Goal: Check status: Check status

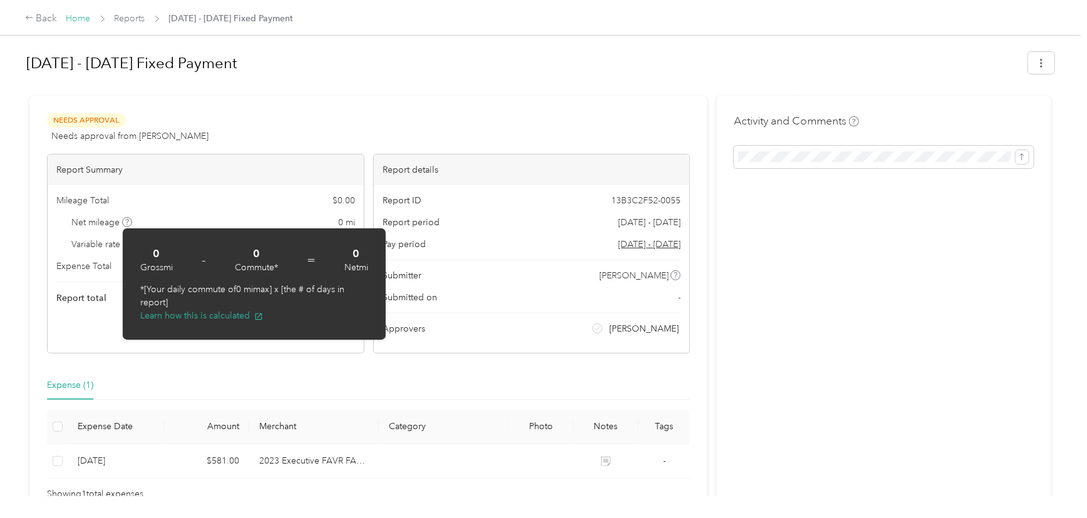
click at [74, 17] on link "Home" at bounding box center [78, 18] width 24 height 11
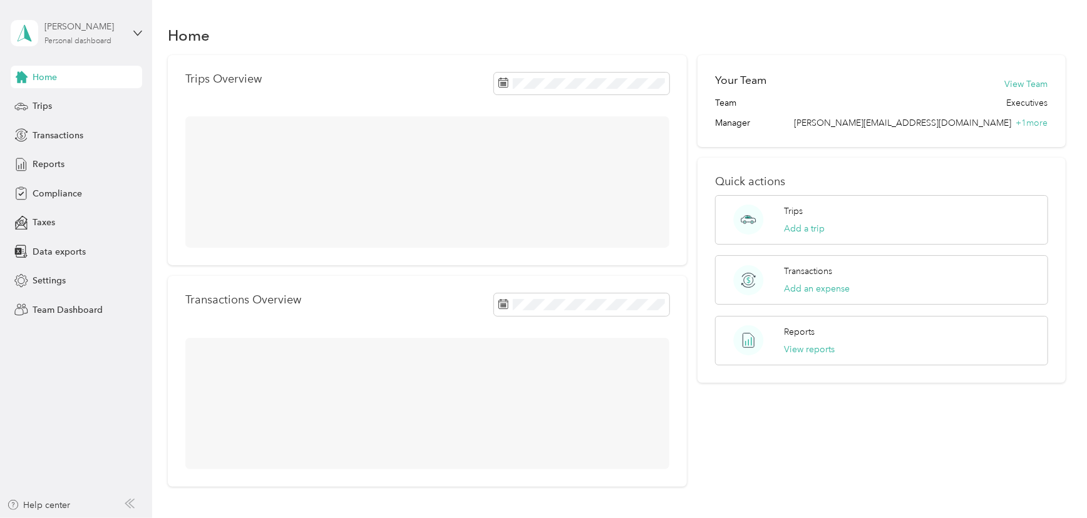
click at [68, 41] on div "Personal dashboard" at bounding box center [77, 42] width 67 height 8
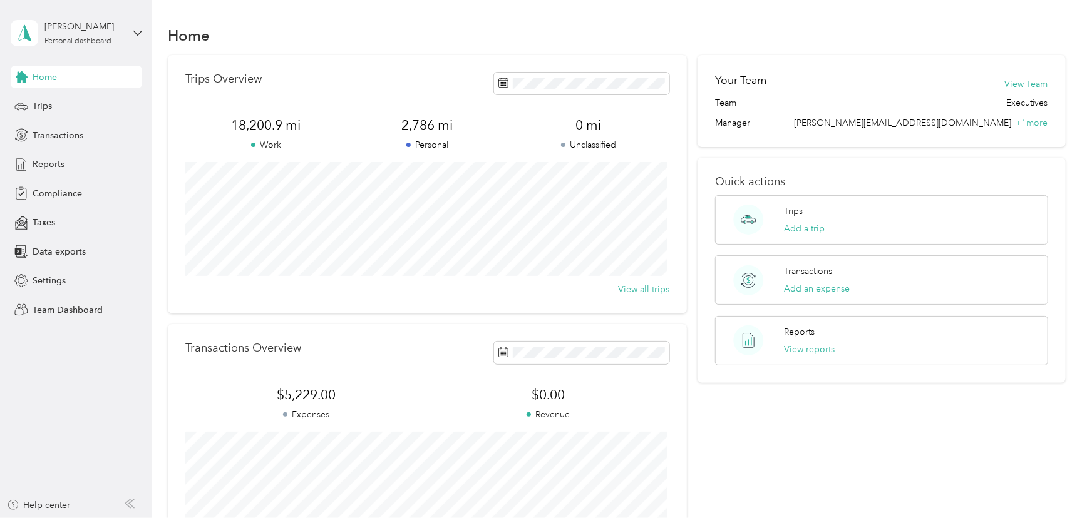
click at [53, 105] on div "Team dashboard" at bounding box center [54, 100] width 67 height 13
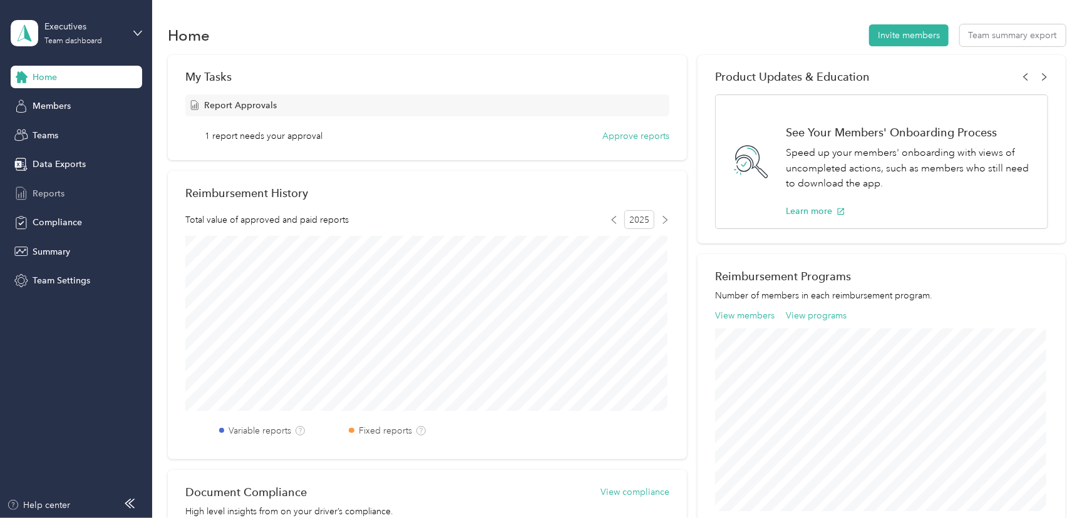
click at [30, 194] on div "Reports" at bounding box center [76, 193] width 131 height 23
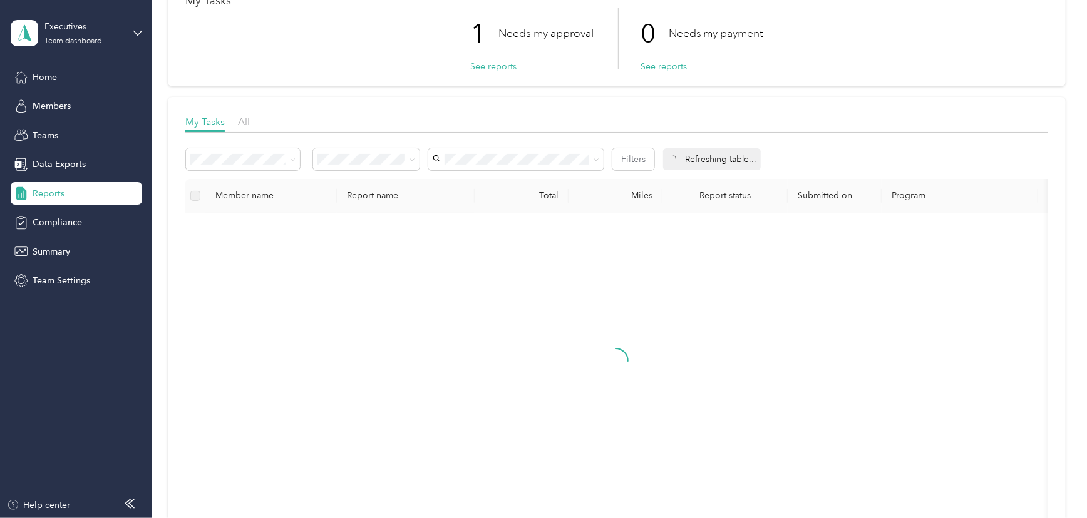
scroll to position [113, 0]
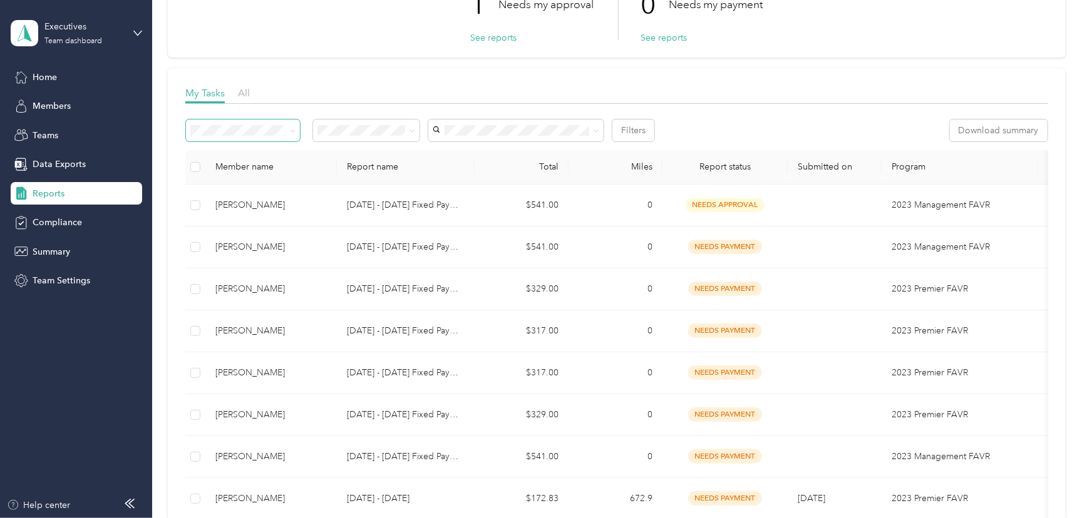
click at [292, 131] on icon at bounding box center [292, 131] width 4 height 3
click at [352, 175] on span "Needs my approval" at bounding box center [361, 175] width 78 height 11
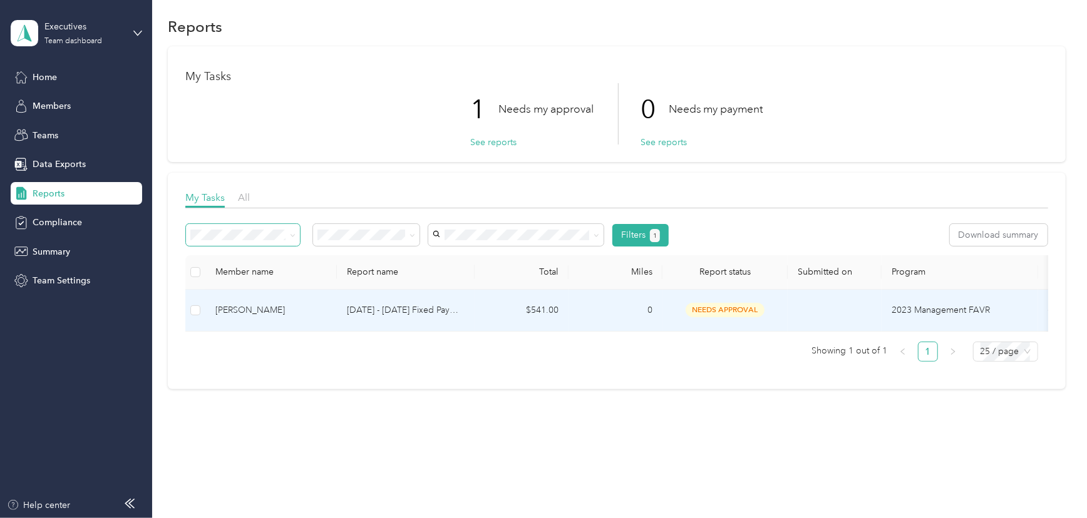
scroll to position [16, 0]
click at [207, 225] on button "Approve" at bounding box center [212, 236] width 53 height 22
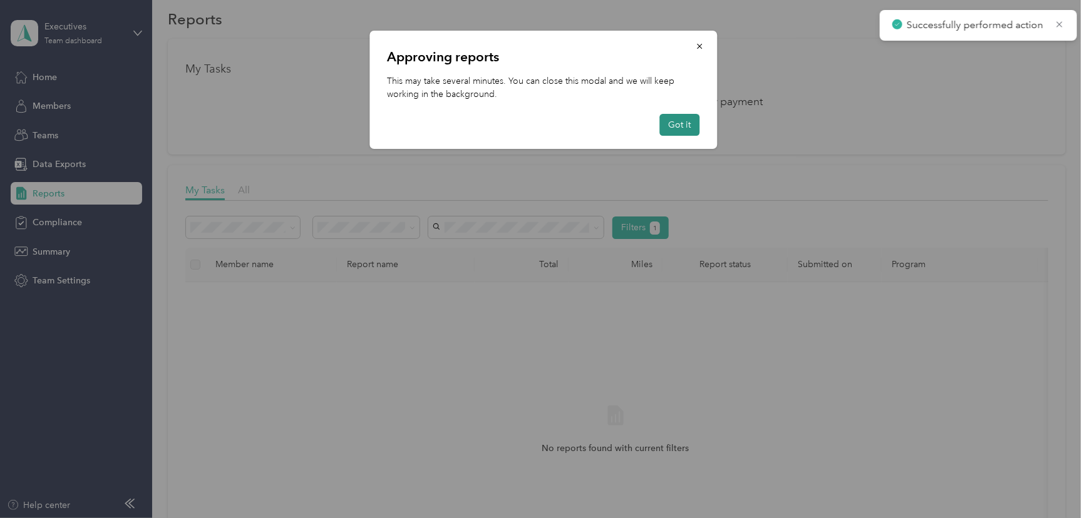
click at [670, 120] on button "Got it" at bounding box center [680, 125] width 40 height 22
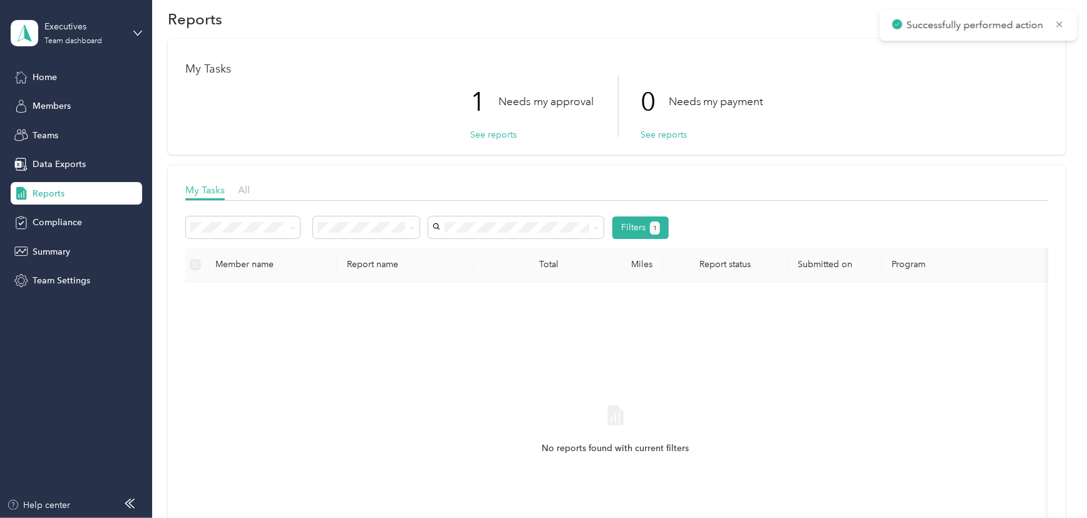
click at [346, 254] on div "All" at bounding box center [366, 250] width 89 height 13
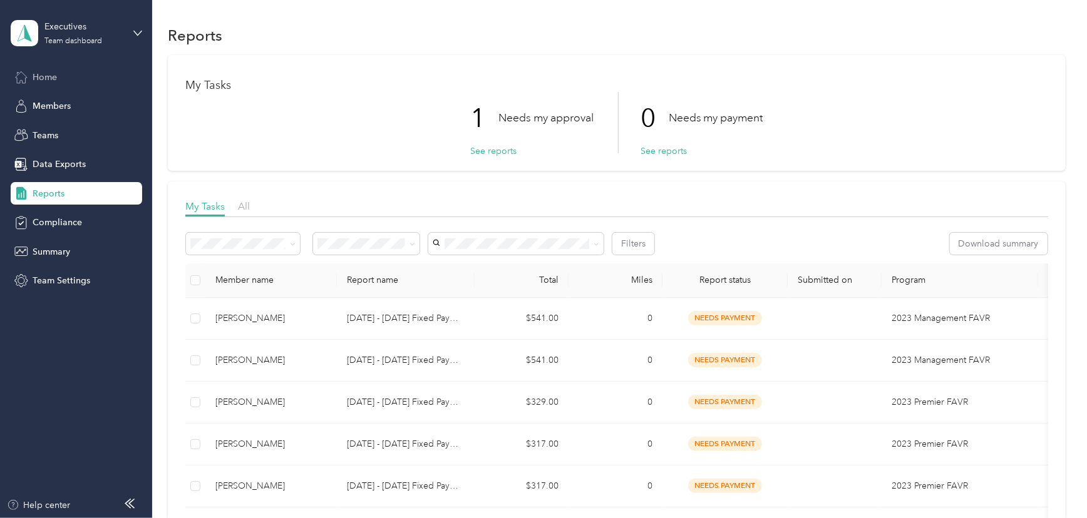
click at [61, 79] on div "Home" at bounding box center [76, 77] width 131 height 23
